Goal: Check status: Check status

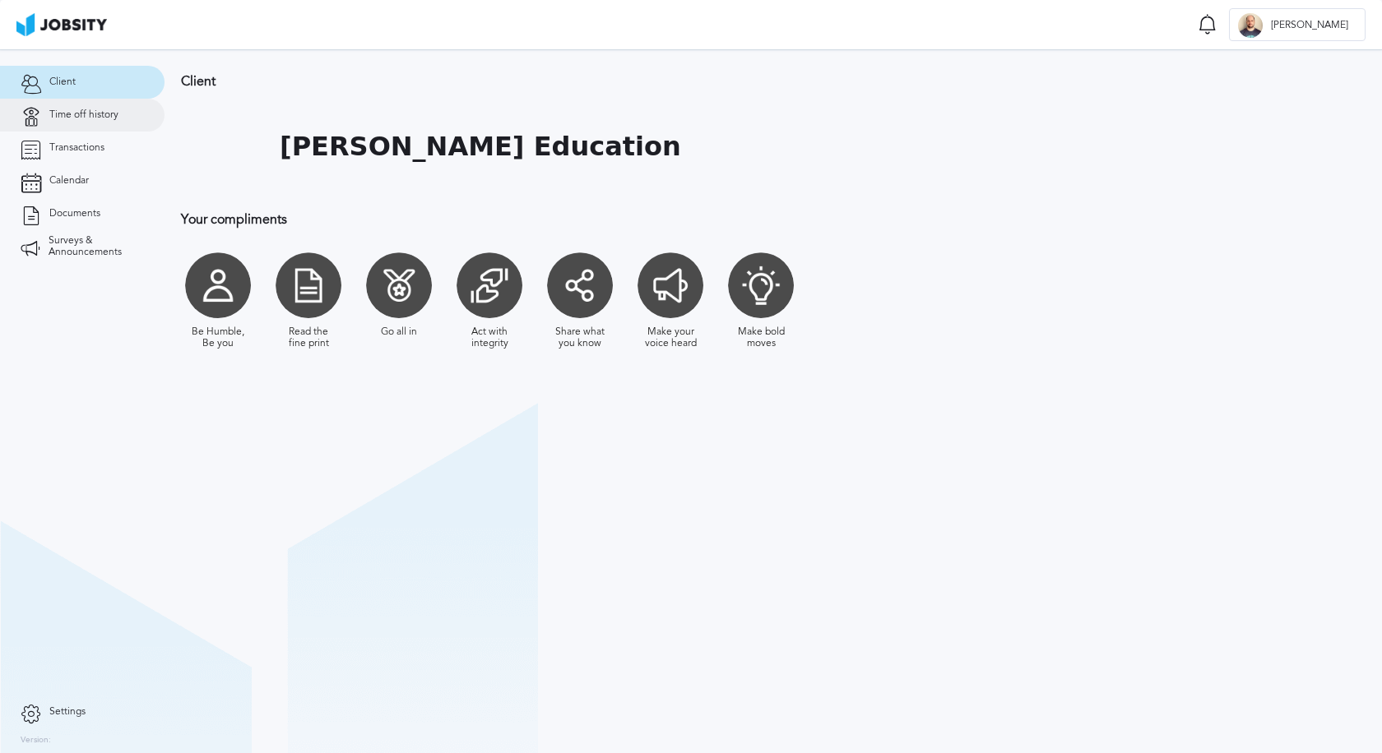
click at [76, 122] on link "Time off history" at bounding box center [82, 115] width 164 height 33
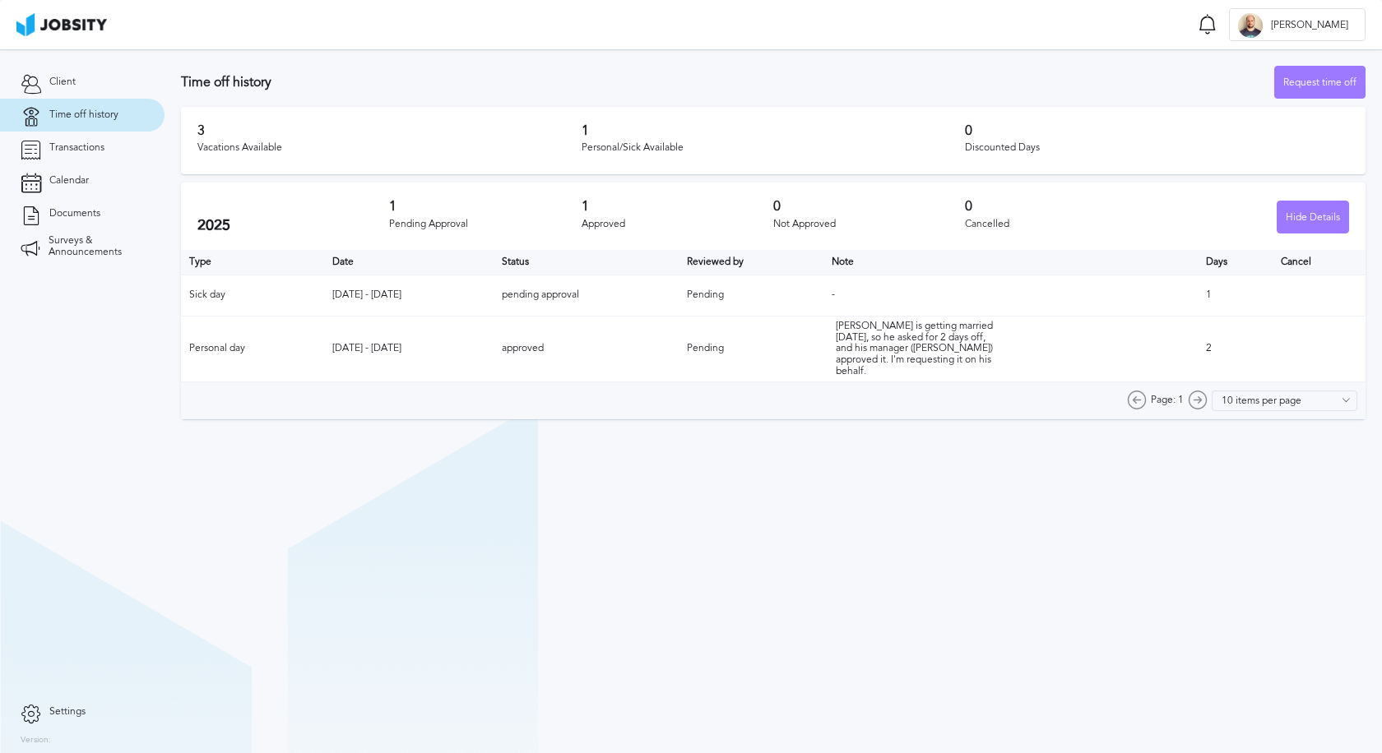
click at [590, 299] on td "pending approval" at bounding box center [585, 295] width 185 height 41
click at [933, 321] on div "[PERSON_NAME] is getting married [DATE], so he asked for 2 days off, and his ma…" at bounding box center [918, 349] width 164 height 57
click at [65, 69] on link "Client" at bounding box center [82, 82] width 164 height 33
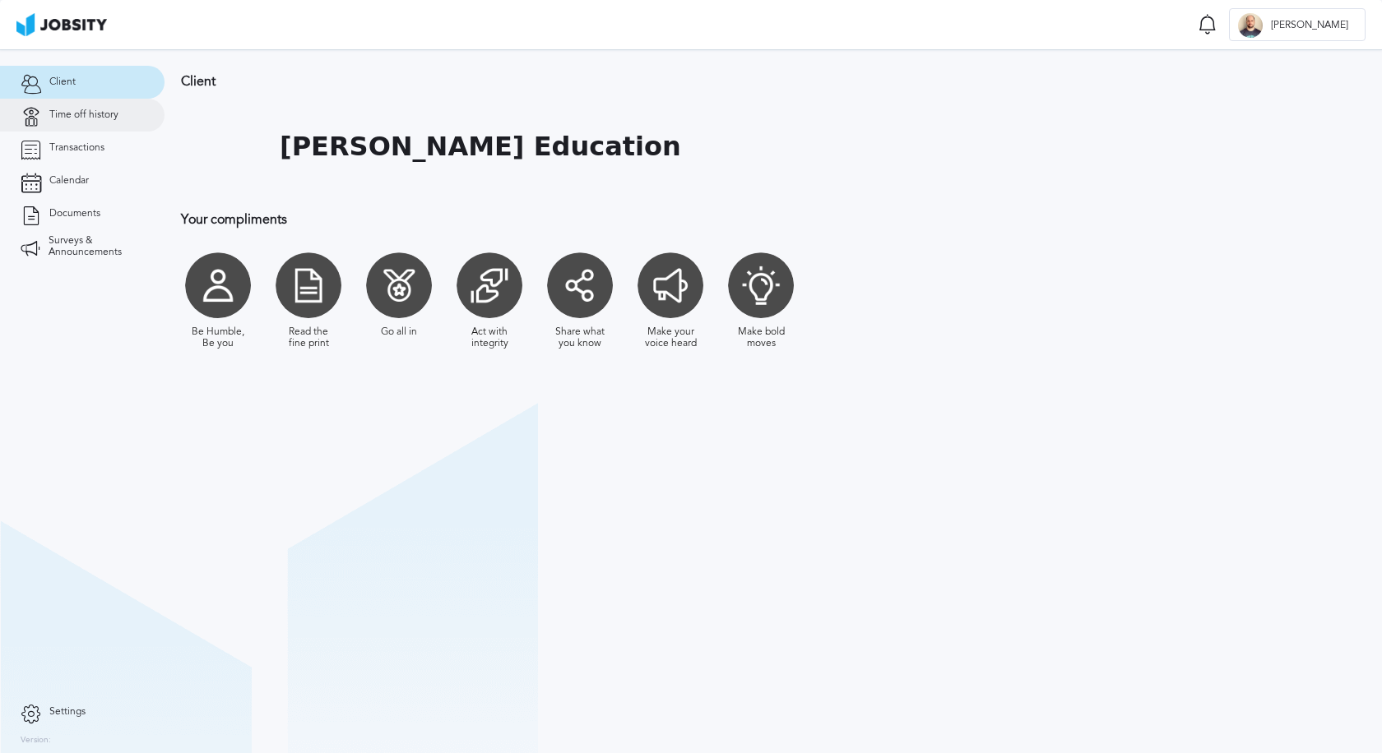
click at [99, 109] on link "Time off history" at bounding box center [82, 115] width 164 height 33
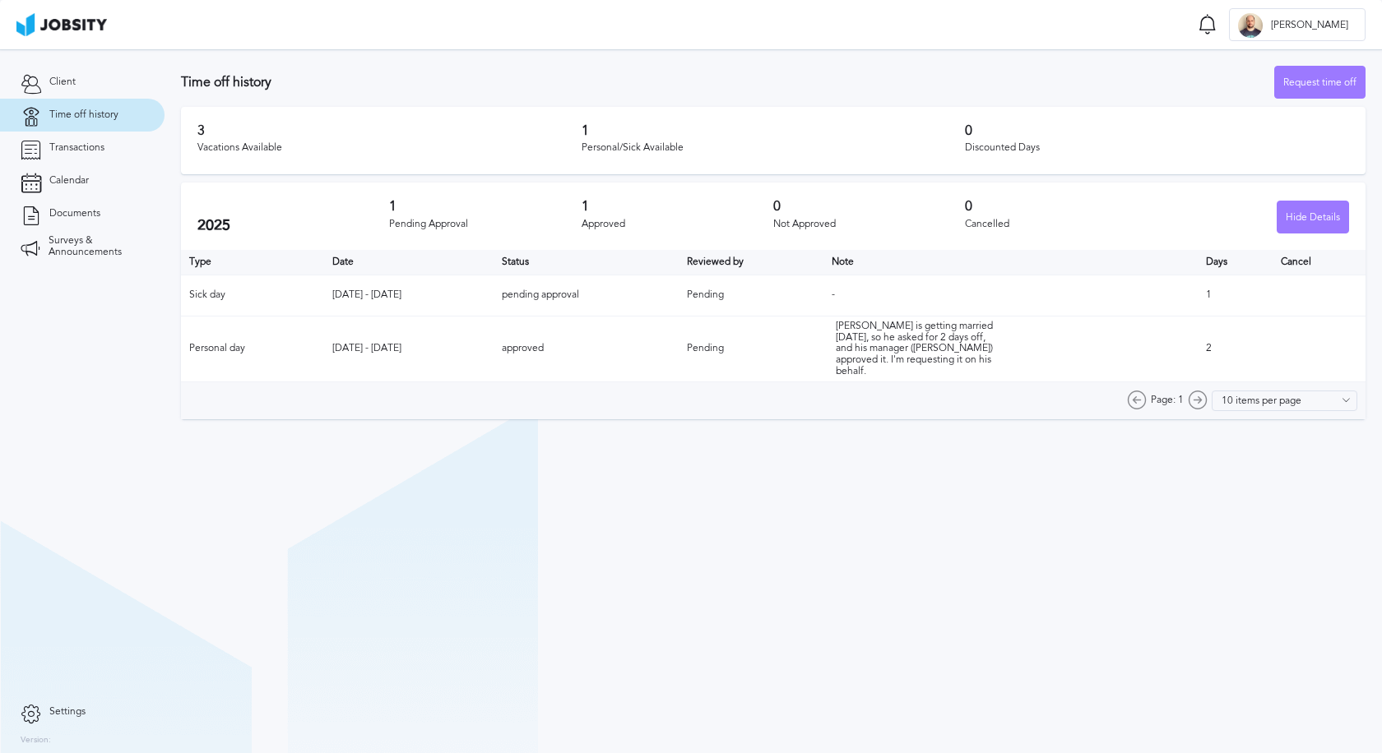
click at [587, 294] on td "pending approval" at bounding box center [585, 295] width 185 height 41
click at [586, 294] on td "pending approval" at bounding box center [585, 295] width 185 height 41
